Goal: Transaction & Acquisition: Purchase product/service

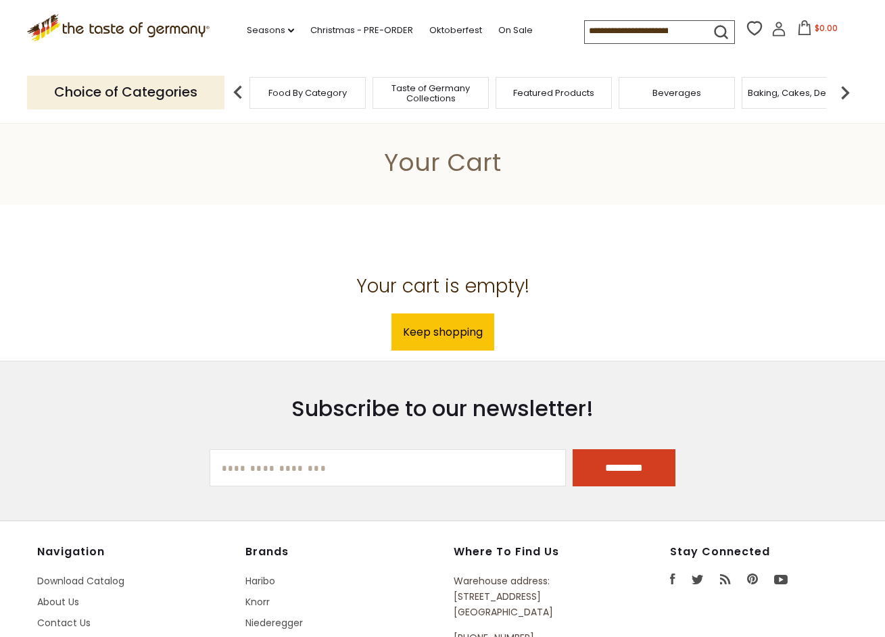
click at [585, 31] on input at bounding box center [642, 30] width 114 height 19
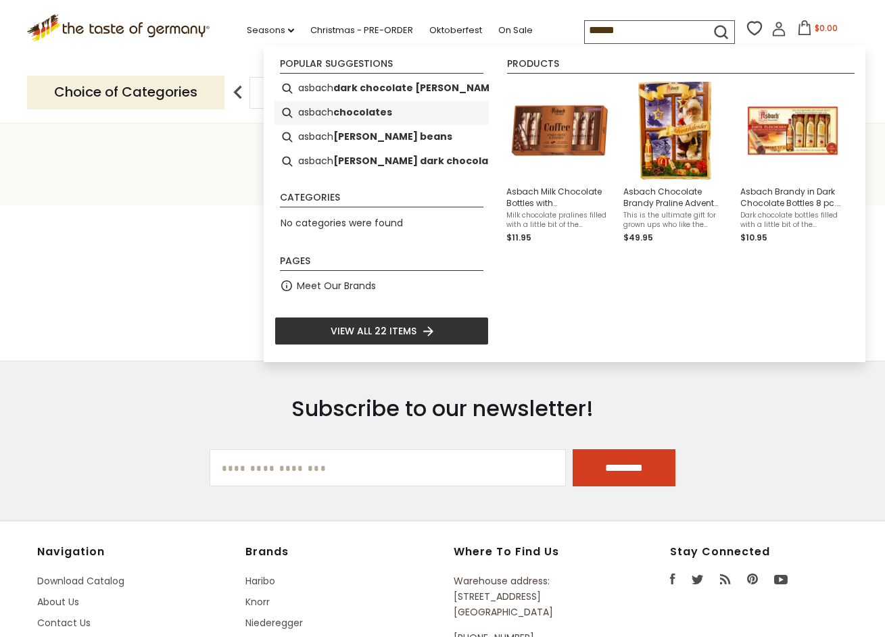
click at [369, 110] on b "chocolates" at bounding box center [362, 113] width 59 height 16
type input "**********"
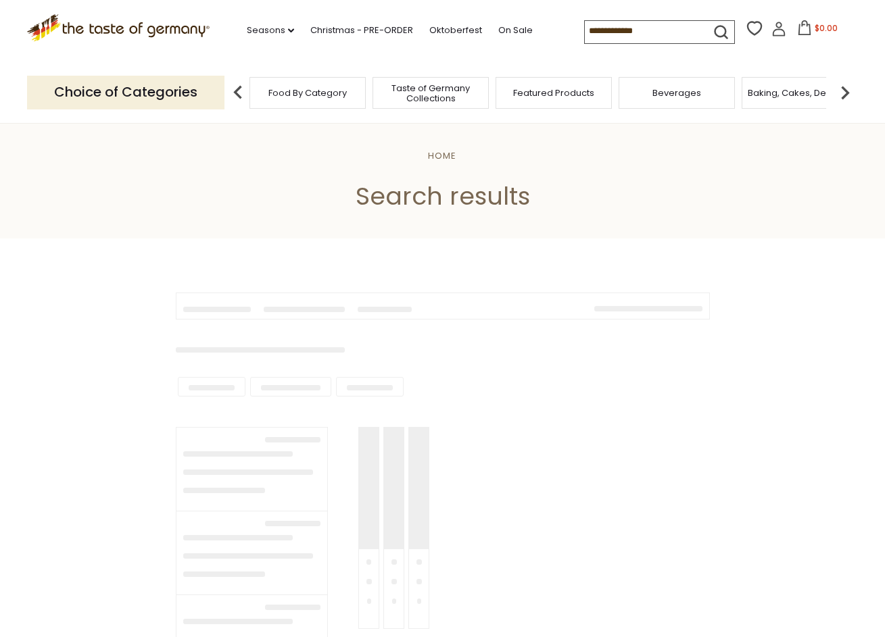
type input "**********"
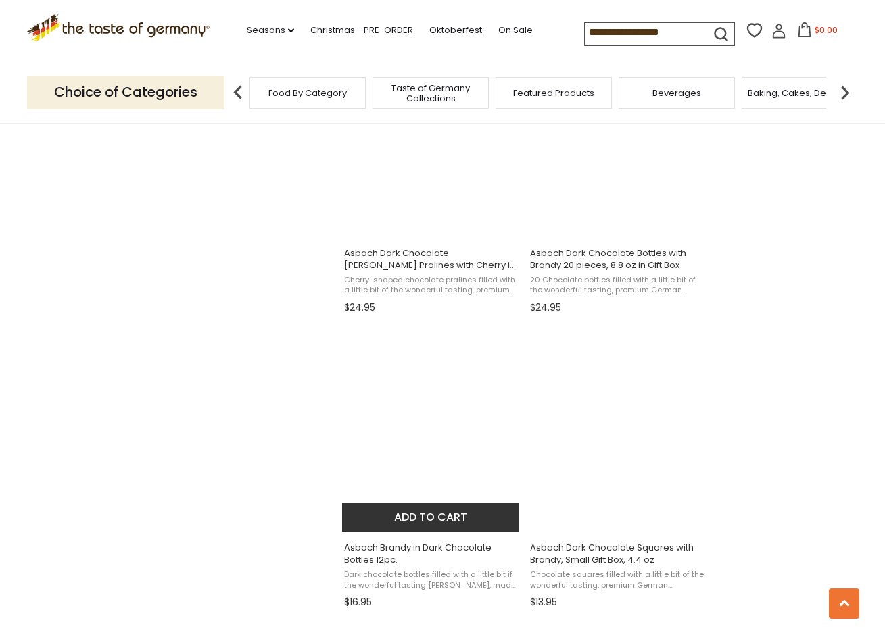
scroll to position [1105, 0]
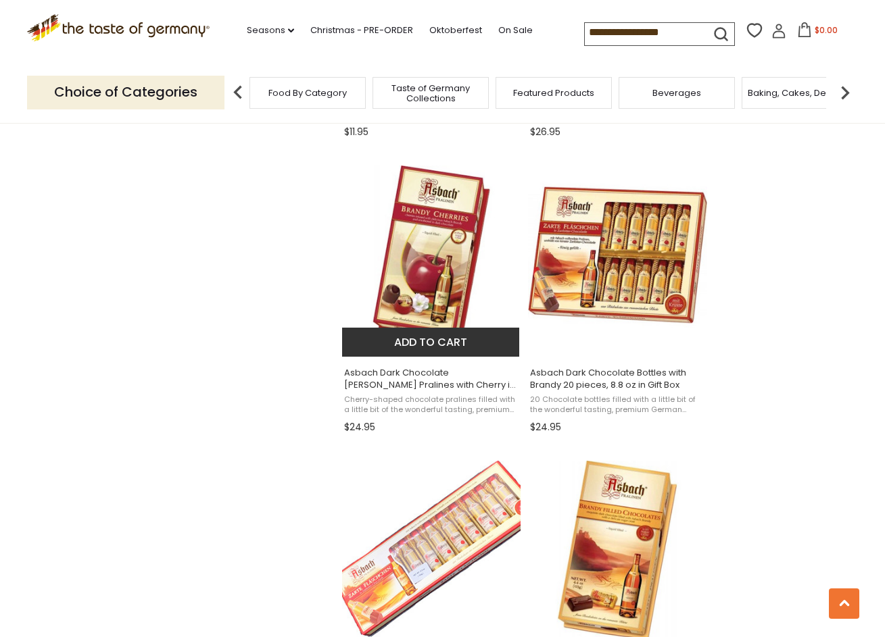
click at [439, 293] on img "Asbach Dark Chocolate Brandy Pralines with Cherry in Large Gift Box 7.1 oz" at bounding box center [431, 255] width 179 height 179
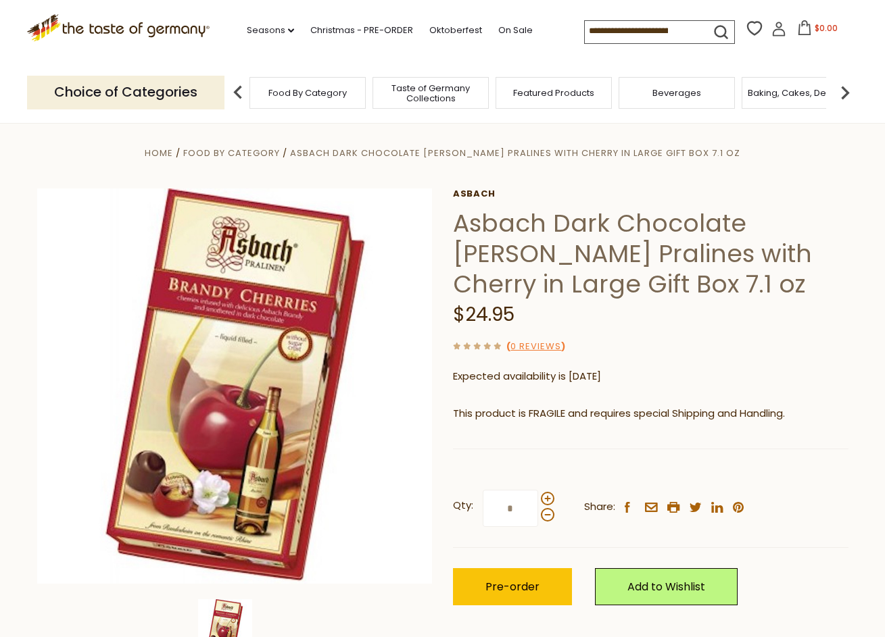
scroll to position [11, 0]
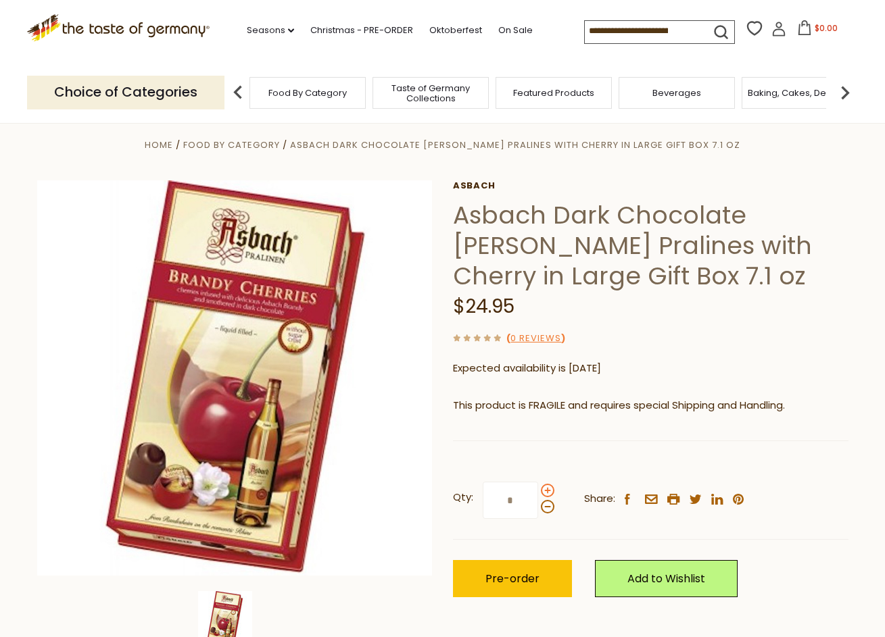
click at [547, 490] on span at bounding box center [548, 491] width 14 height 14
click at [538, 490] on input "*" at bounding box center [510, 500] width 55 height 37
click at [548, 505] on span at bounding box center [548, 507] width 14 height 14
click at [538, 505] on input "*" at bounding box center [510, 500] width 55 height 37
drag, startPoint x: 516, startPoint y: 501, endPoint x: 504, endPoint y: 502, distance: 12.2
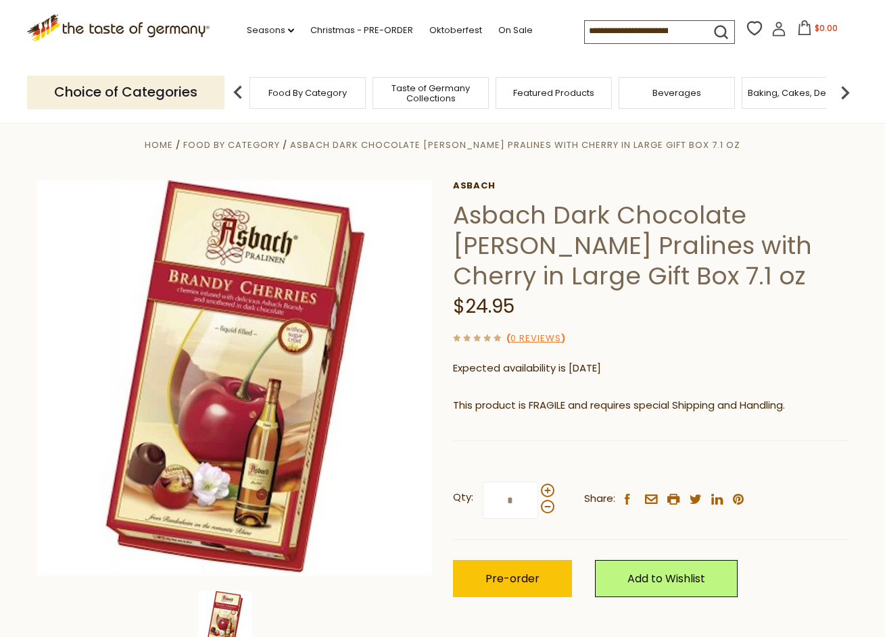
click at [504, 502] on input "*" at bounding box center [510, 500] width 55 height 37
type input "*"
click at [516, 581] on span "Pre-order" at bounding box center [512, 579] width 54 height 16
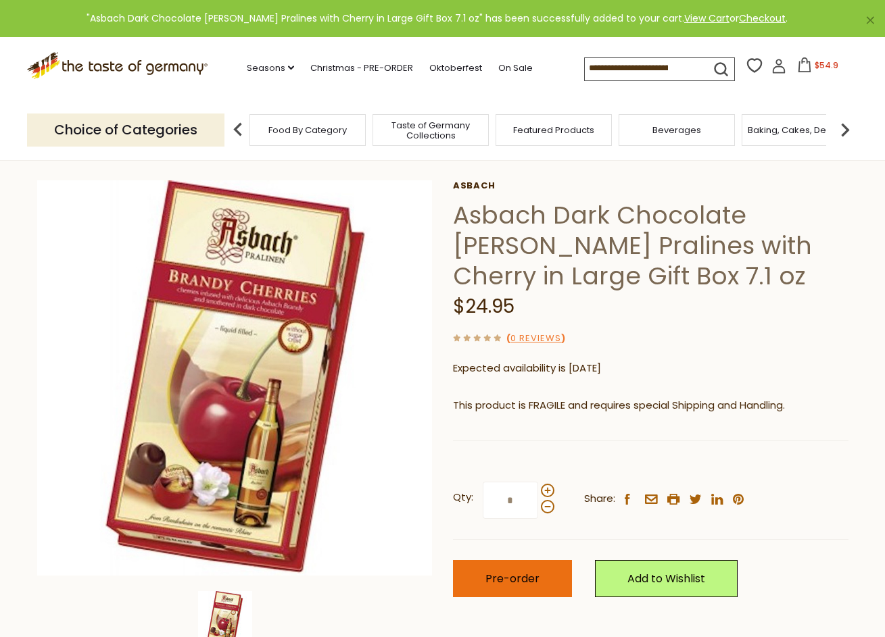
click at [516, 579] on span "Pre-order" at bounding box center [512, 579] width 54 height 16
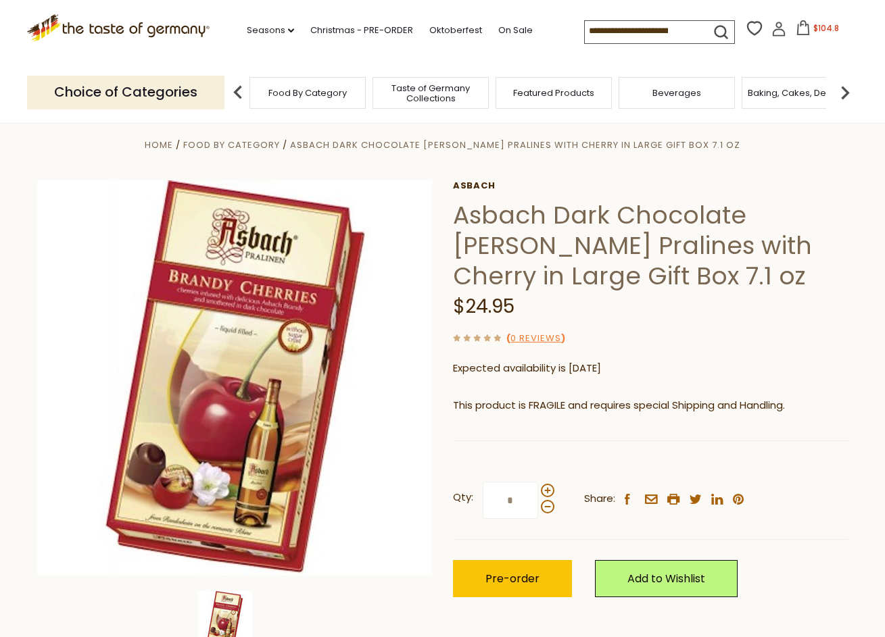
click at [796, 31] on icon at bounding box center [803, 27] width 15 height 15
click at [777, 31] on div "Compare Compare up to 4 items: Clear Selection Compare search_icon" at bounding box center [721, 31] width 274 height 26
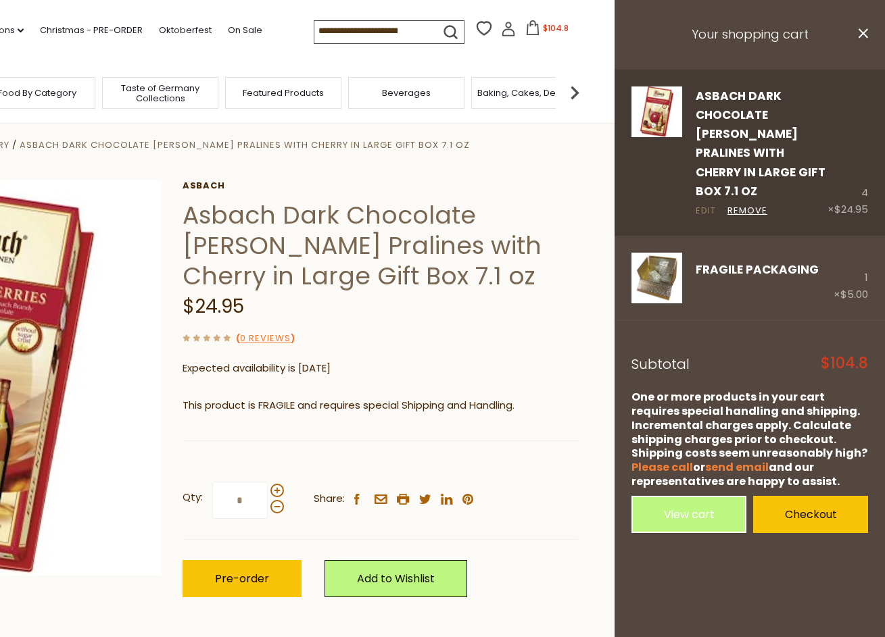
click at [706, 204] on link "Edit" at bounding box center [706, 211] width 20 height 14
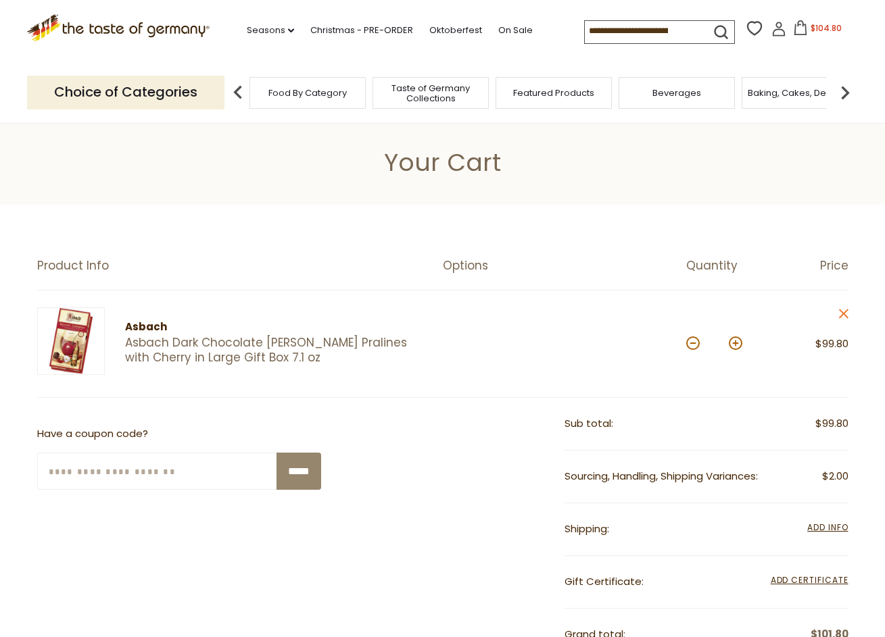
click at [696, 344] on button at bounding box center [693, 344] width 14 height 14
type input "*"
click at [695, 345] on button at bounding box center [693, 344] width 14 height 14
type input "*"
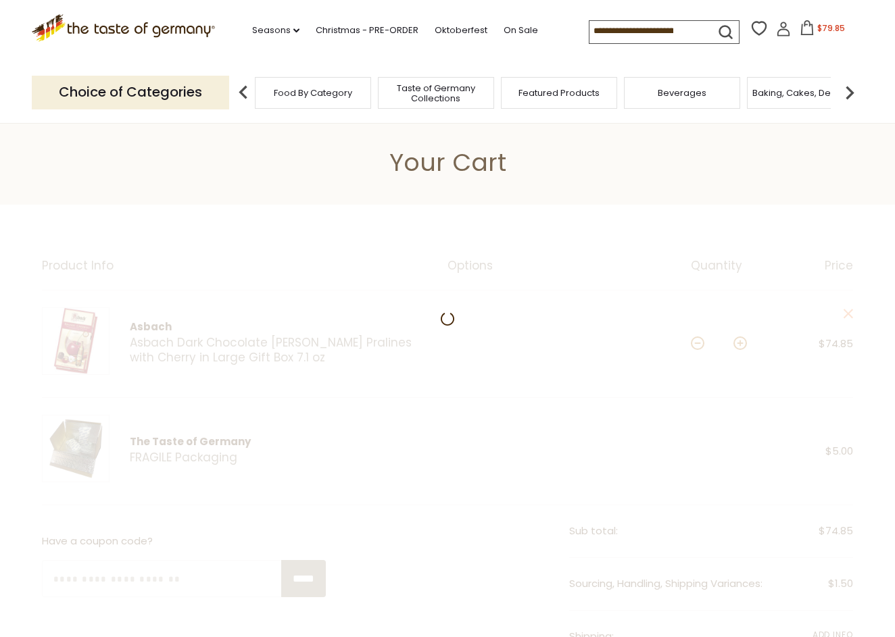
click at [694, 345] on div at bounding box center [447, 599] width 895 height 789
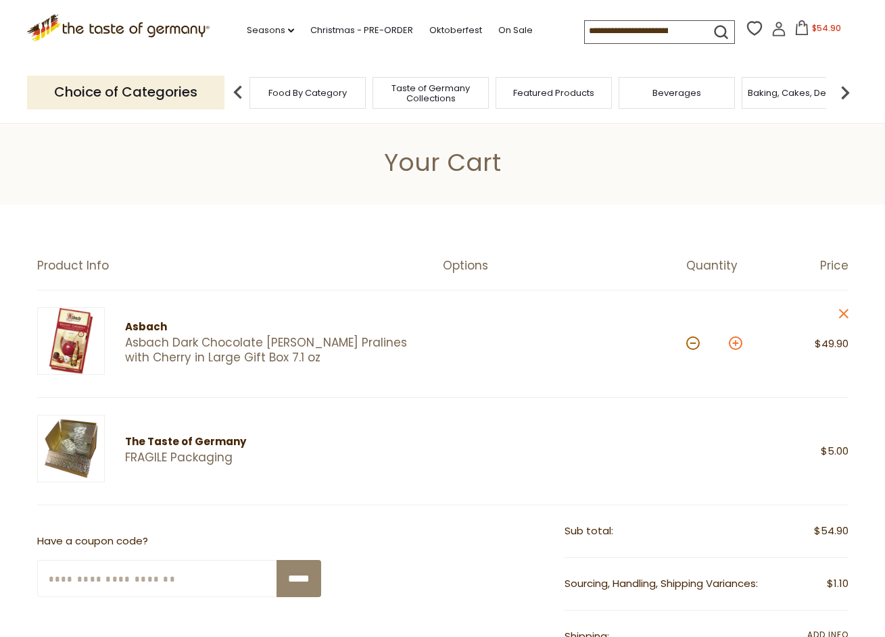
click at [734, 344] on button at bounding box center [736, 344] width 14 height 14
type input "*"
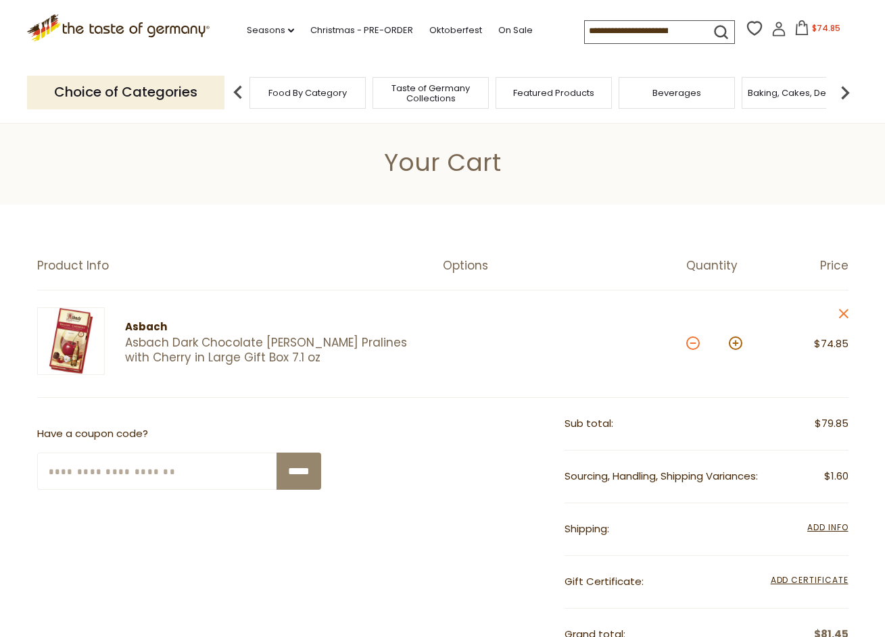
click at [694, 343] on button at bounding box center [693, 344] width 14 height 14
type input "*"
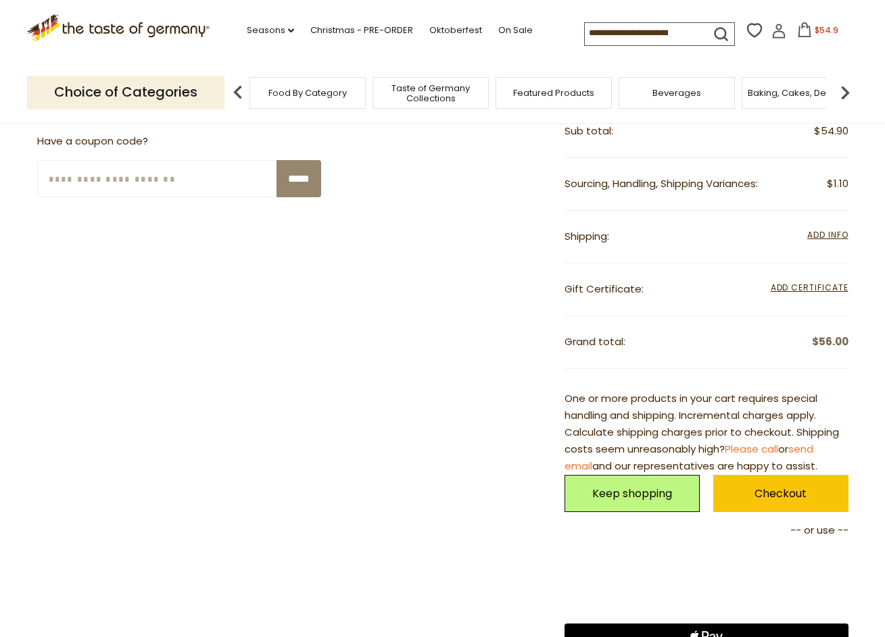
scroll to position [403, 0]
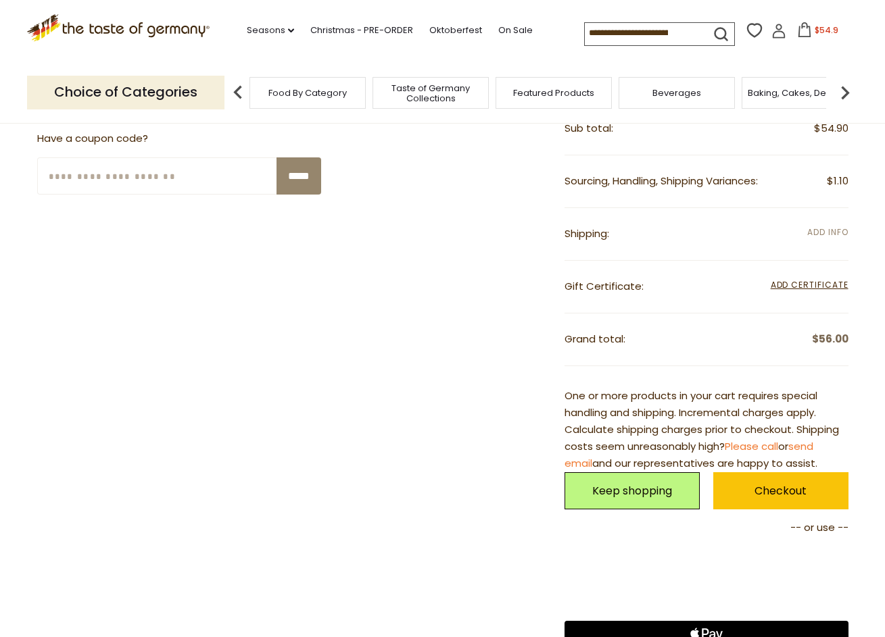
click at [819, 228] on span "Add Info" at bounding box center [827, 231] width 41 height 11
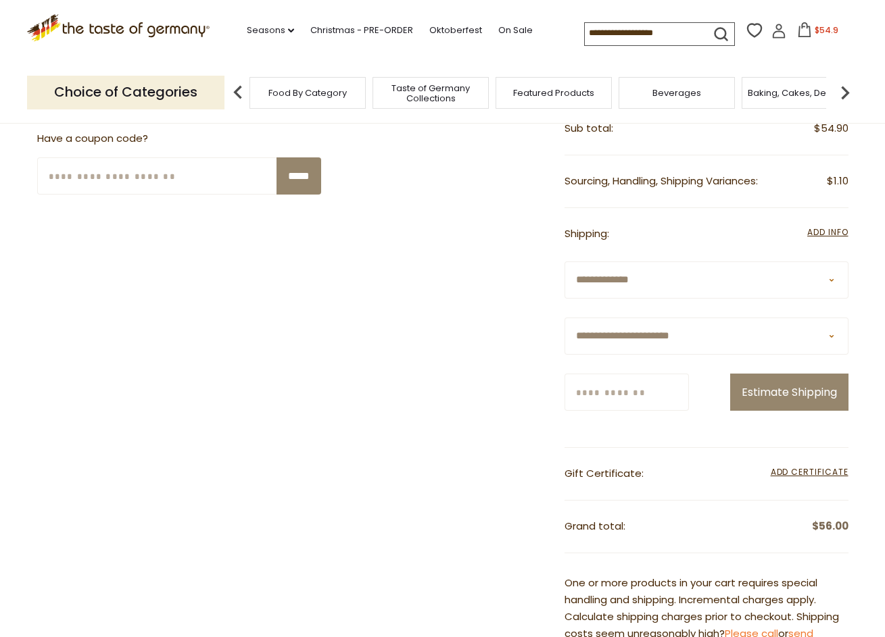
select select "**"
type input "*****"
click at [778, 411] on button "Estimate Shipping" at bounding box center [789, 392] width 118 height 37
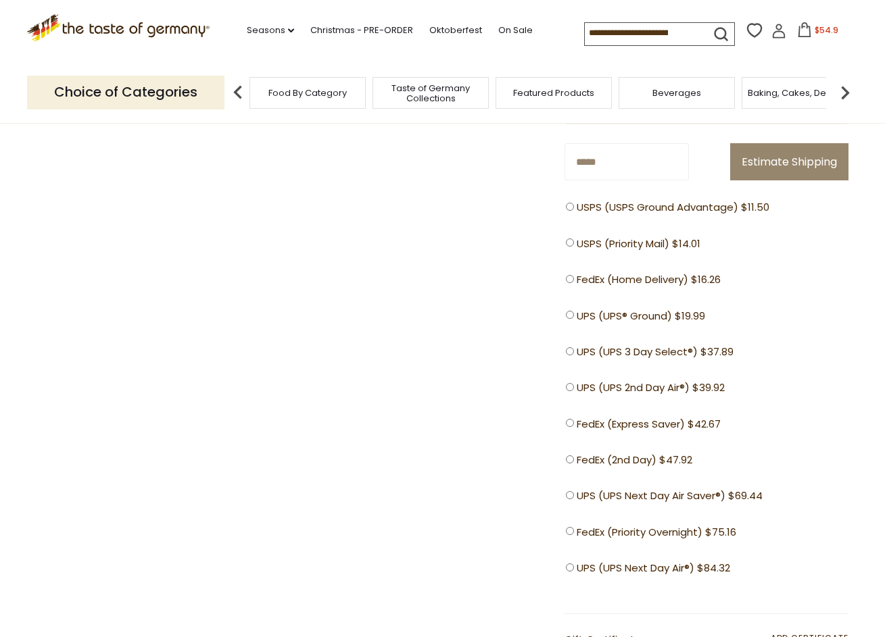
scroll to position [629, 0]
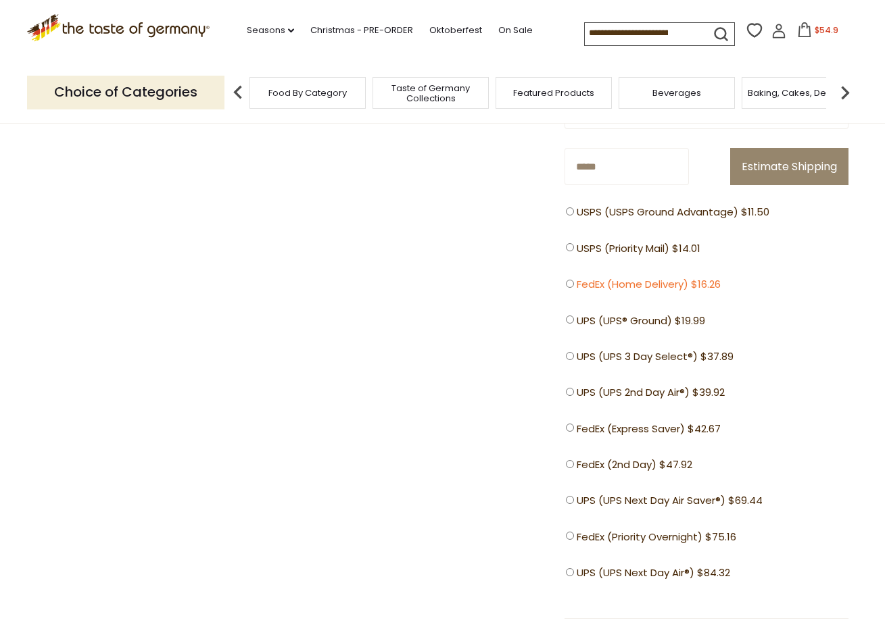
click at [574, 291] on label "FedEx (Home Delivery) $16.26" at bounding box center [647, 284] width 162 height 14
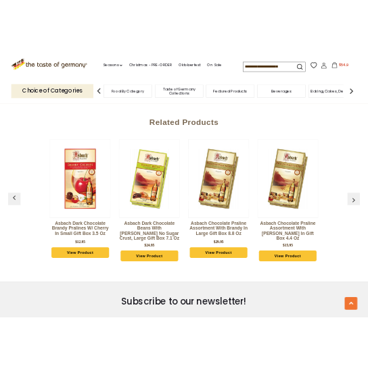
scroll to position [910, 0]
